Goal: Information Seeking & Learning: Learn about a topic

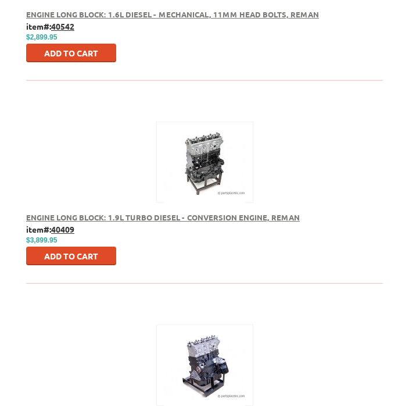
scroll to position [737, 0]
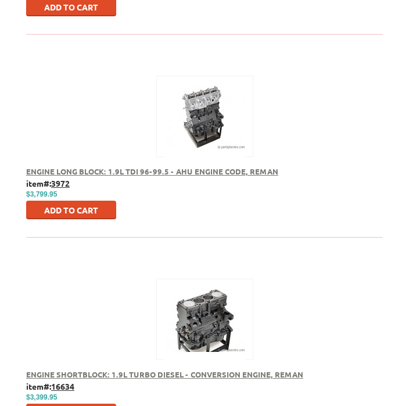
scroll to position [1771, 0]
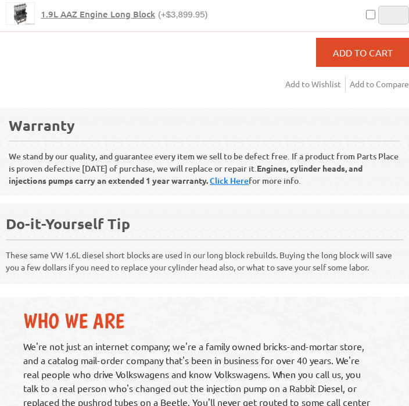
scroll to position [857, 0]
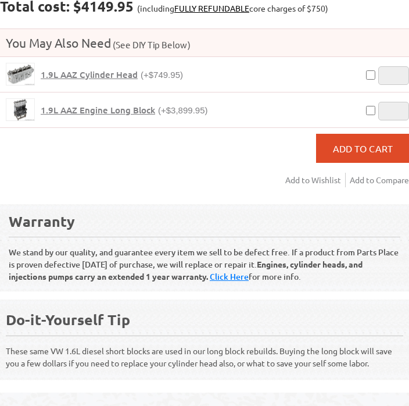
scroll to position [747, 0]
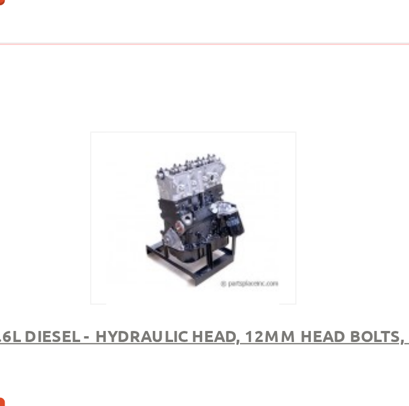
scroll to position [970, 0]
click at [164, 123] on img at bounding box center [204, 102] width 81 height 81
click at [88, 162] on span "Engine Long Block: 1.6L Diesel - Hydraulic Head, 12mm Head Bolts, Reman" at bounding box center [180, 157] width 309 height 10
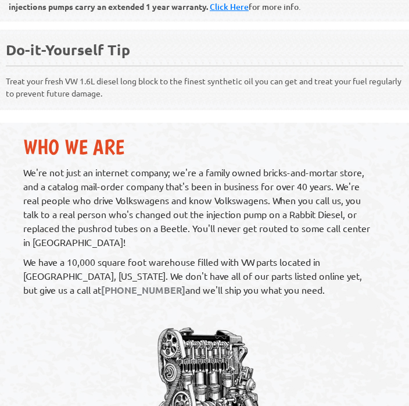
scroll to position [958, 0]
